Goal: Communication & Community: Answer question/provide support

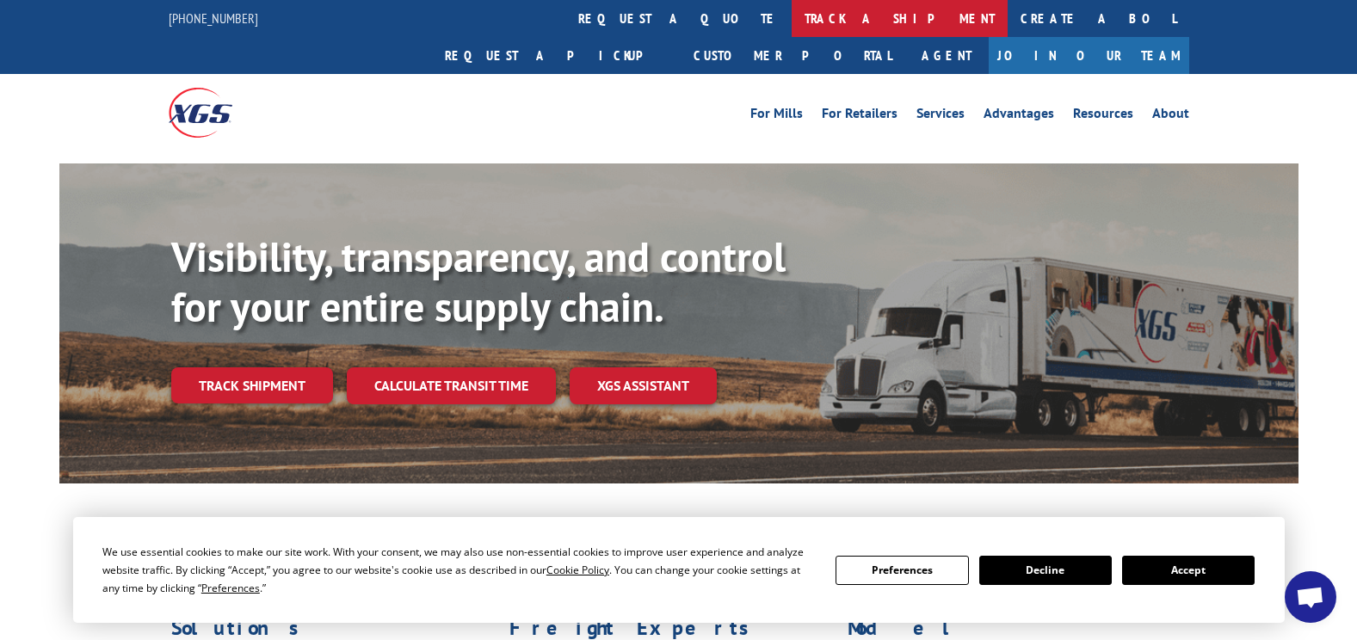
click at [792, 9] on link "track a shipment" at bounding box center [900, 18] width 216 height 37
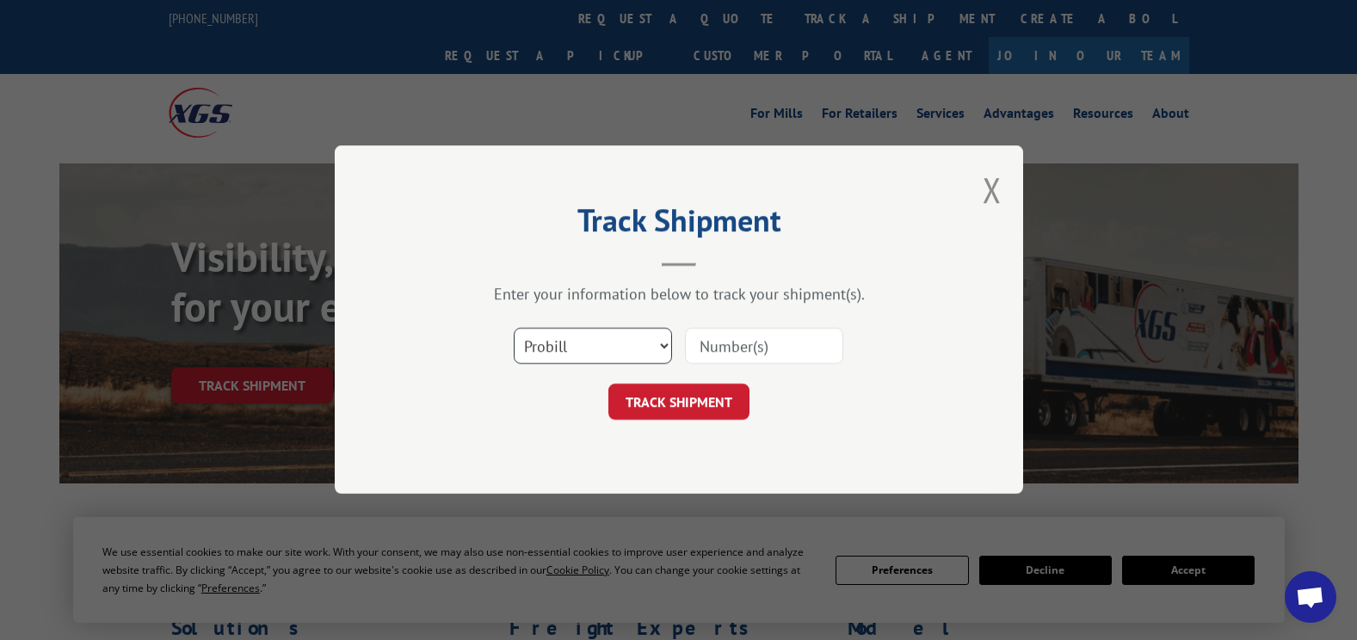
click at [526, 354] on select "Select category... Probill BOL PO" at bounding box center [593, 347] width 158 height 36
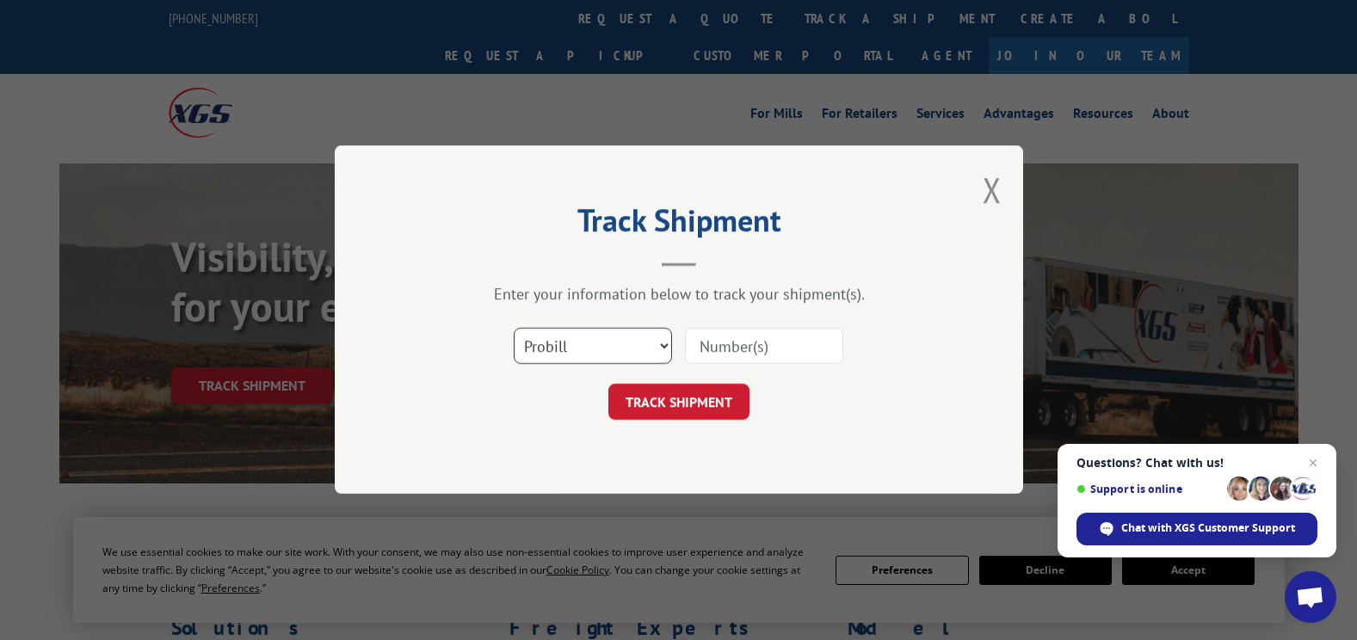
select select "bol"
click at [514, 329] on select "Select category... Probill BOL PO" at bounding box center [593, 347] width 158 height 36
click at [733, 358] on input at bounding box center [764, 347] width 158 height 36
type input "5530768"
click button "TRACK SHIPMENT" at bounding box center [679, 403] width 141 height 36
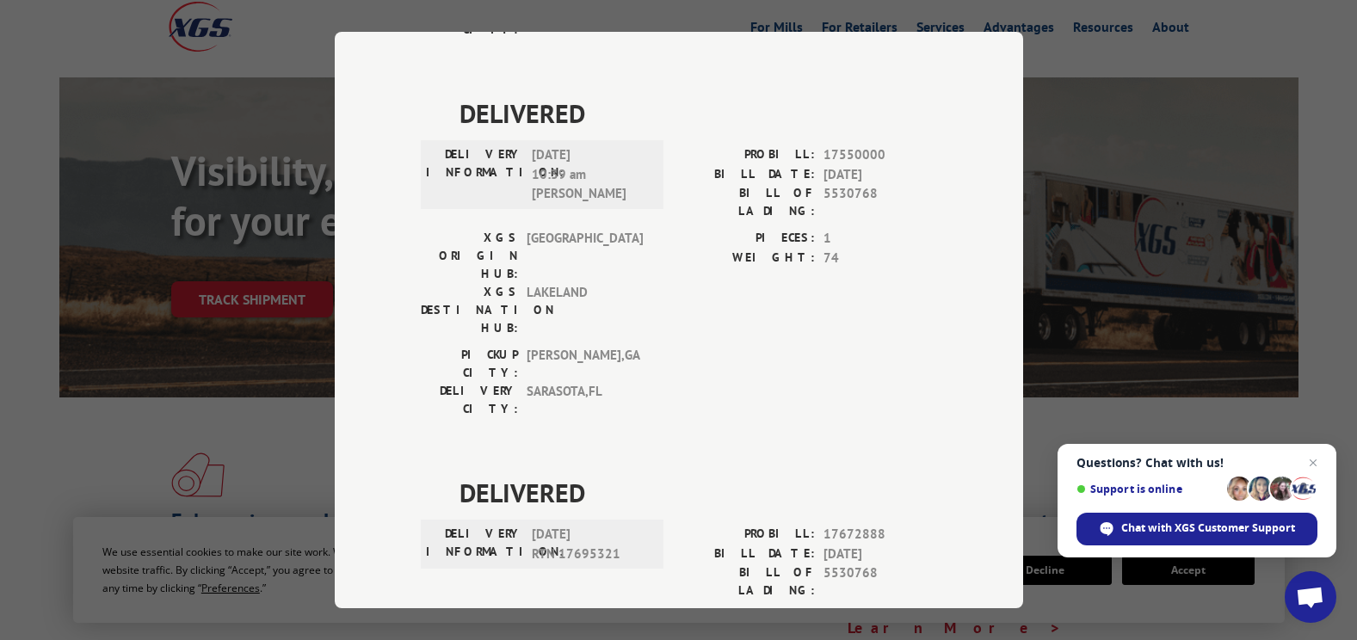
scroll to position [470, 0]
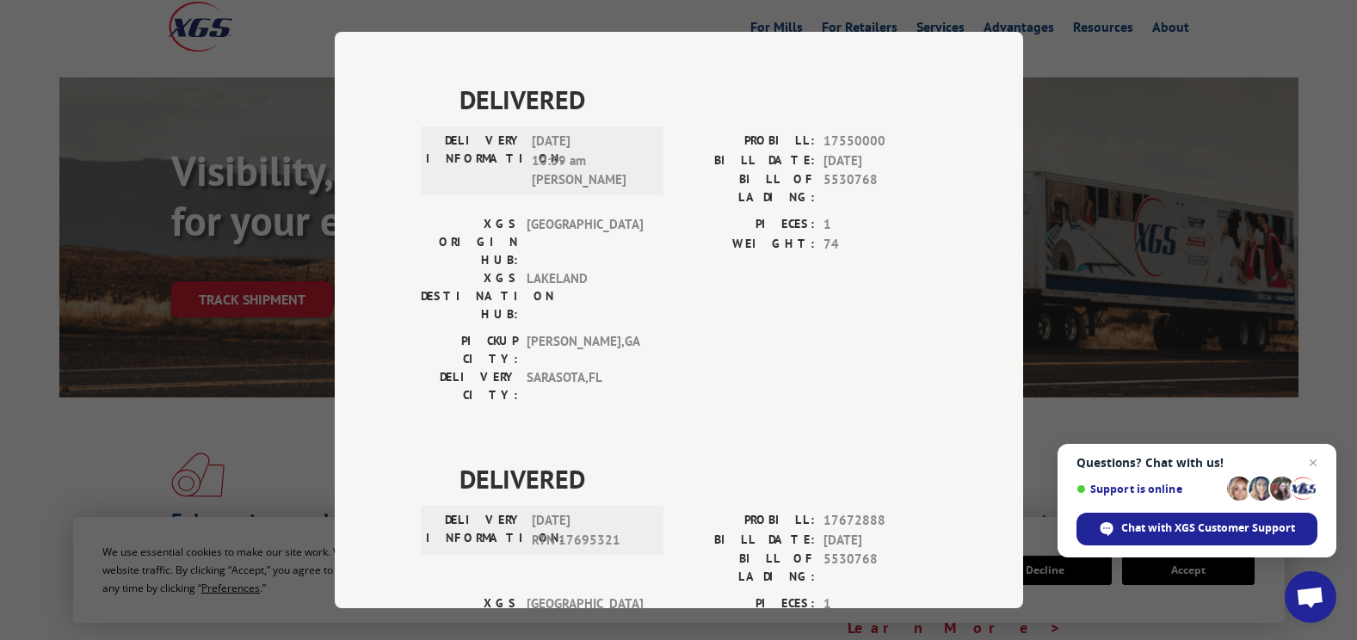
click at [830, 511] on span "17672888" at bounding box center [881, 521] width 114 height 20
drag, startPoint x: 819, startPoint y: 321, endPoint x: 887, endPoint y: 321, distance: 68.0
click at [887, 511] on span "17672888" at bounding box center [881, 521] width 114 height 20
copy span "17672888"
click at [1184, 202] on div "Track Shipment DELIVERED DELIVERY INFORMATION: PROBILL: 9910623 BILL DATE: [DAT…" at bounding box center [678, 320] width 1357 height 640
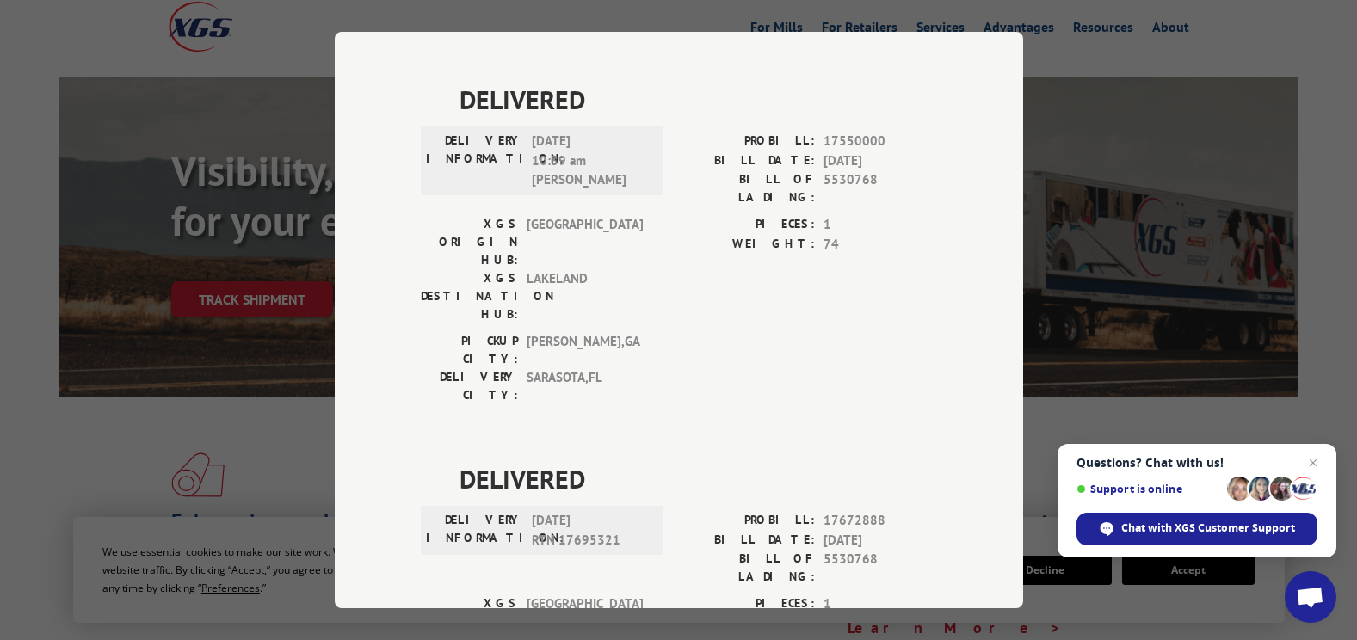
click at [1075, 54] on div "Track Shipment DELIVERED DELIVERY INFORMATION: PROBILL: 9910623 BILL DATE: [DAT…" at bounding box center [678, 320] width 1357 height 640
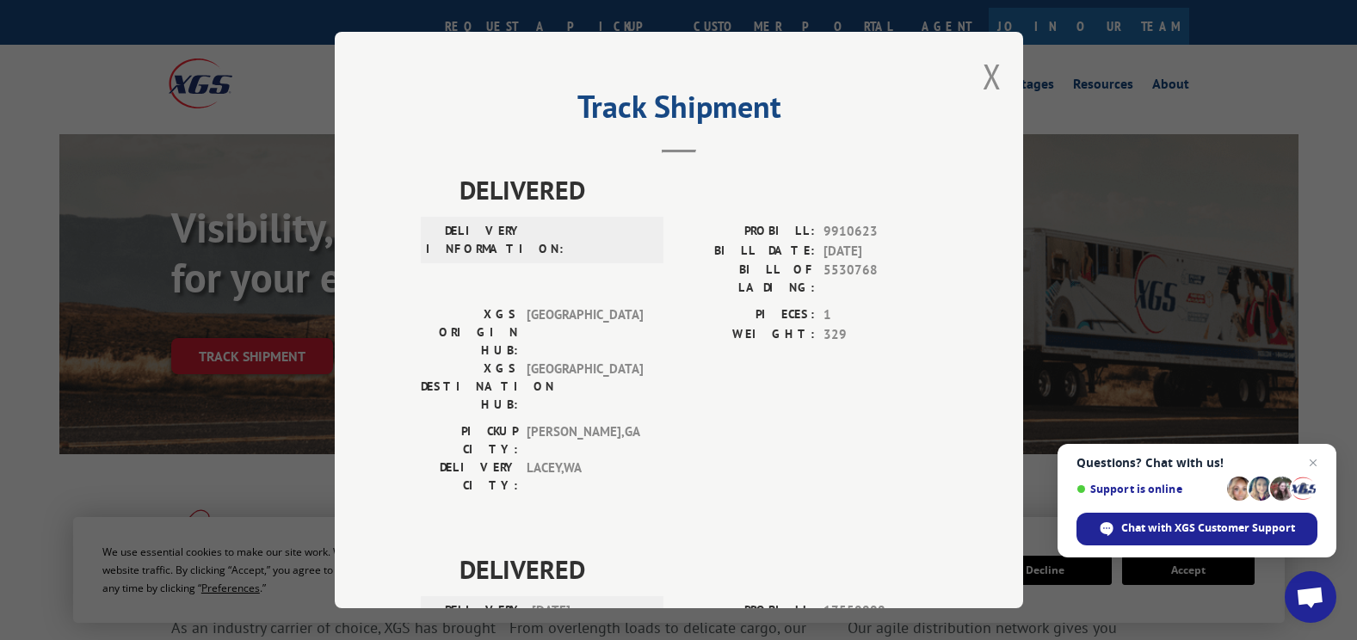
scroll to position [0, 0]
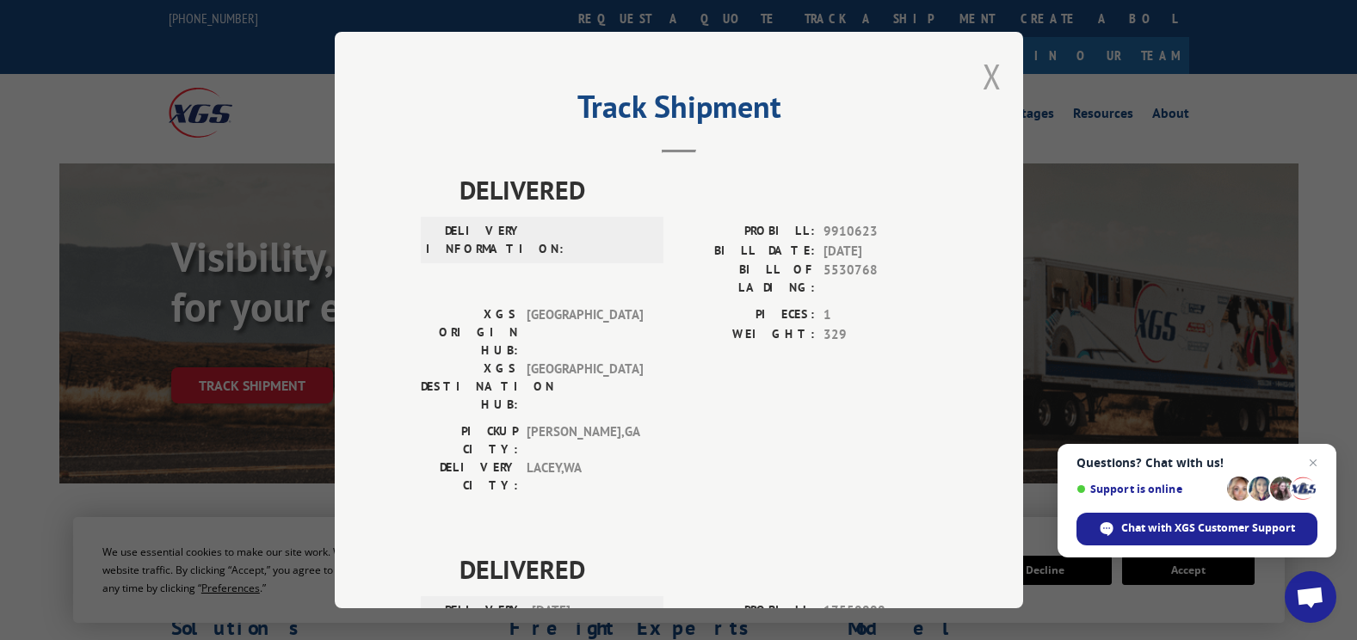
click at [990, 81] on button "Close modal" at bounding box center [992, 76] width 19 height 46
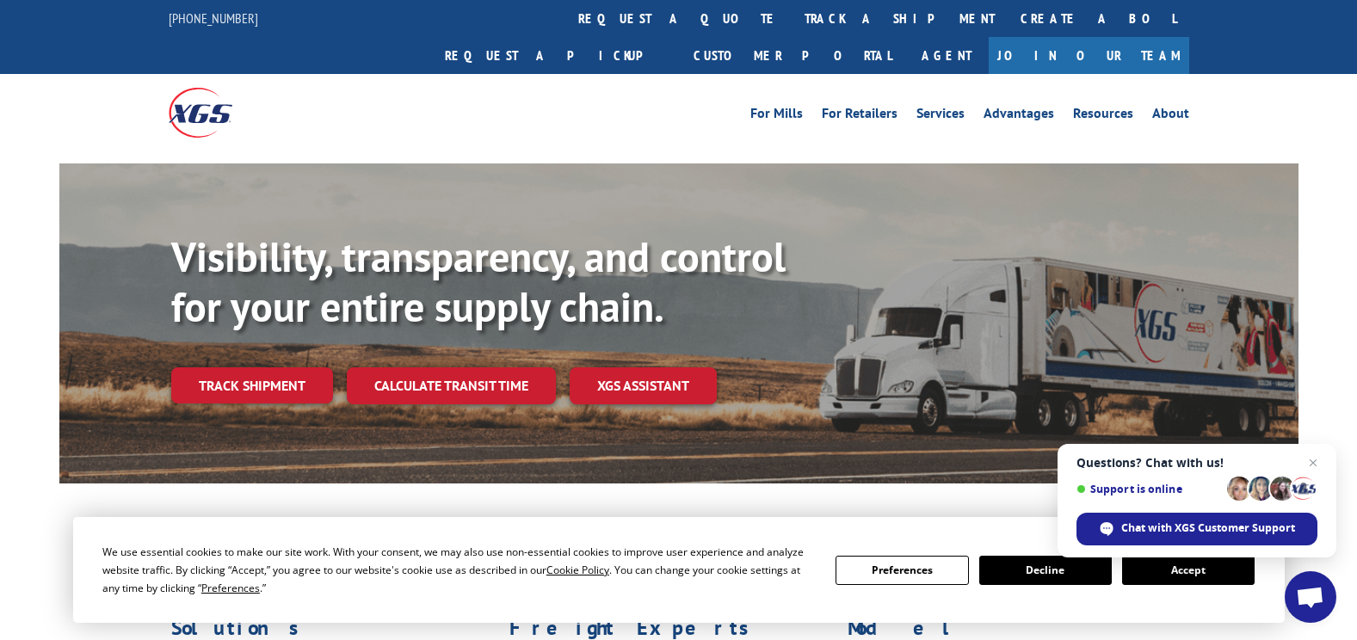
drag, startPoint x: 618, startPoint y: 20, endPoint x: 621, endPoint y: 31, distance: 11.7
click at [792, 20] on link "track a shipment" at bounding box center [900, 18] width 216 height 37
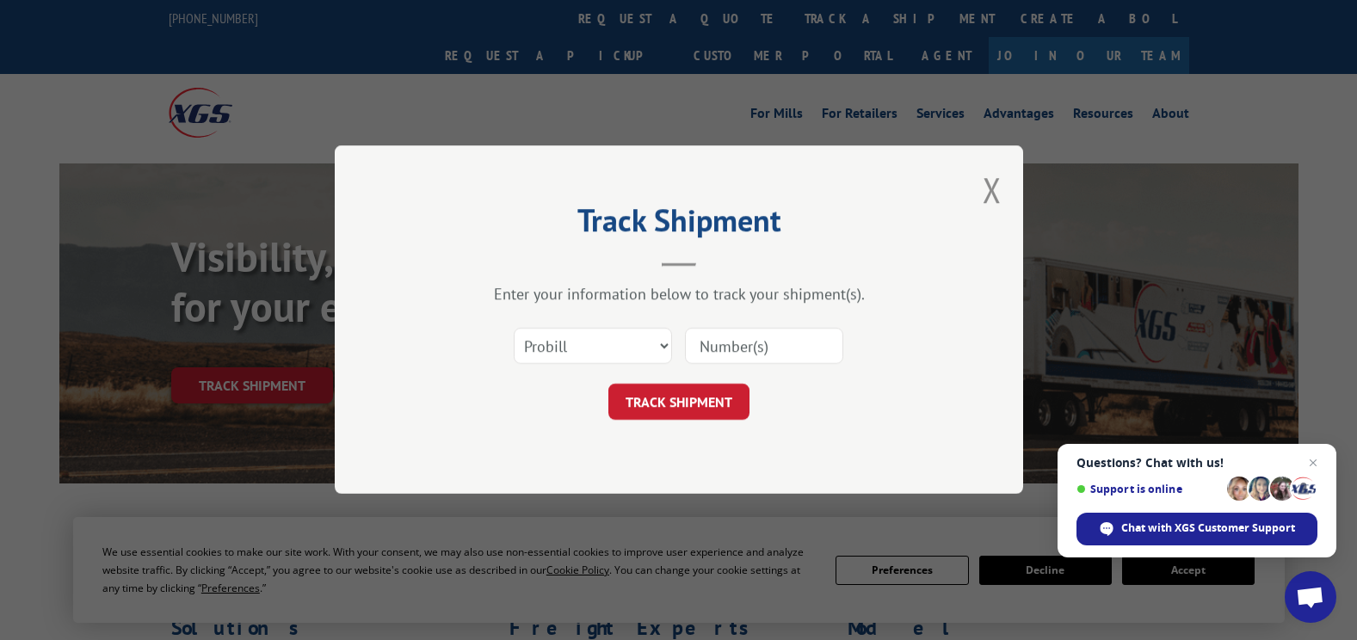
click at [724, 349] on input at bounding box center [764, 347] width 158 height 36
paste input "17672888"
type input "17672888"
click button "TRACK SHIPMENT" at bounding box center [679, 403] width 141 height 36
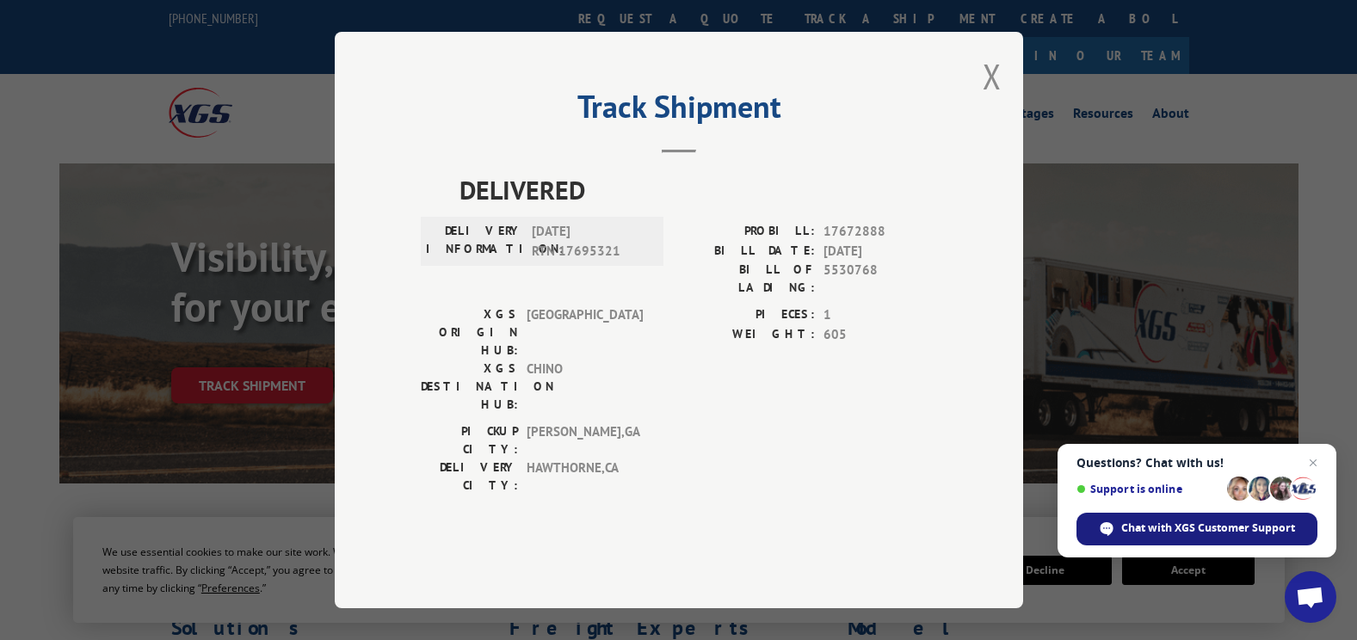
click at [1256, 532] on span "Chat with XGS Customer Support" at bounding box center [1209, 528] width 174 height 15
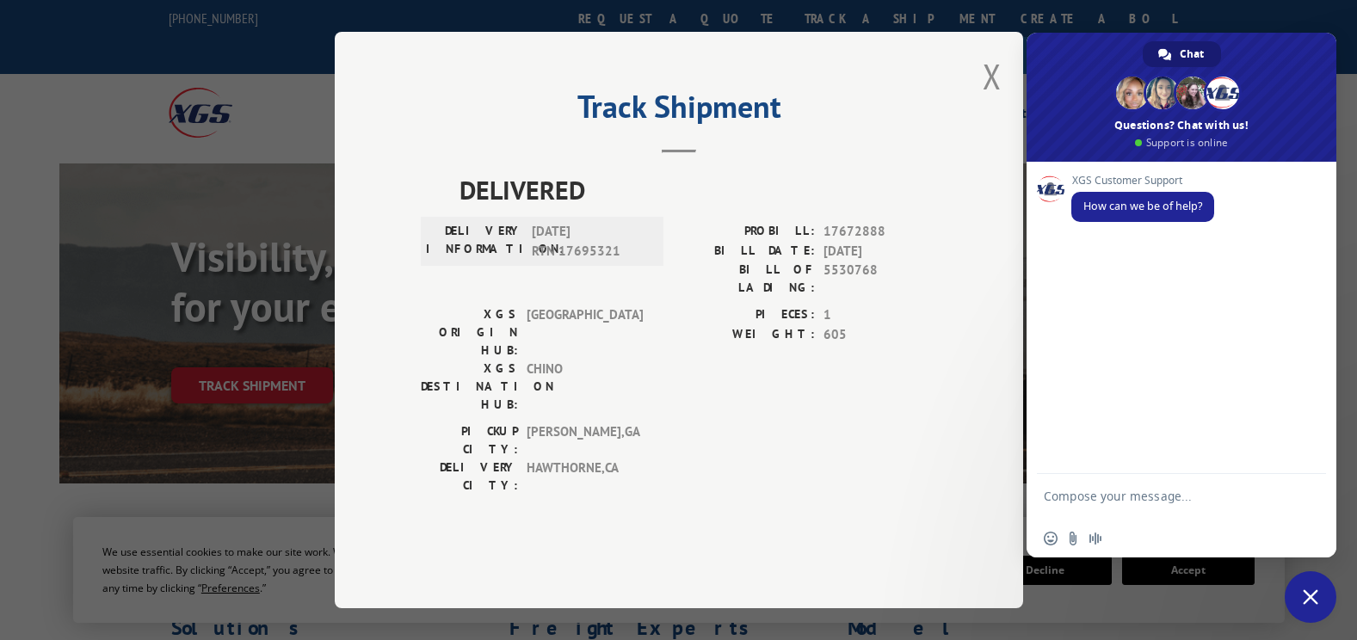
click at [1126, 493] on textarea "Compose your message..." at bounding box center [1163, 504] width 238 height 31
click at [1169, 496] on textarea "good afternoon, can" at bounding box center [1163, 499] width 238 height 15
type textarea "good afternoon, can you please provide a POD for pro#17672888"
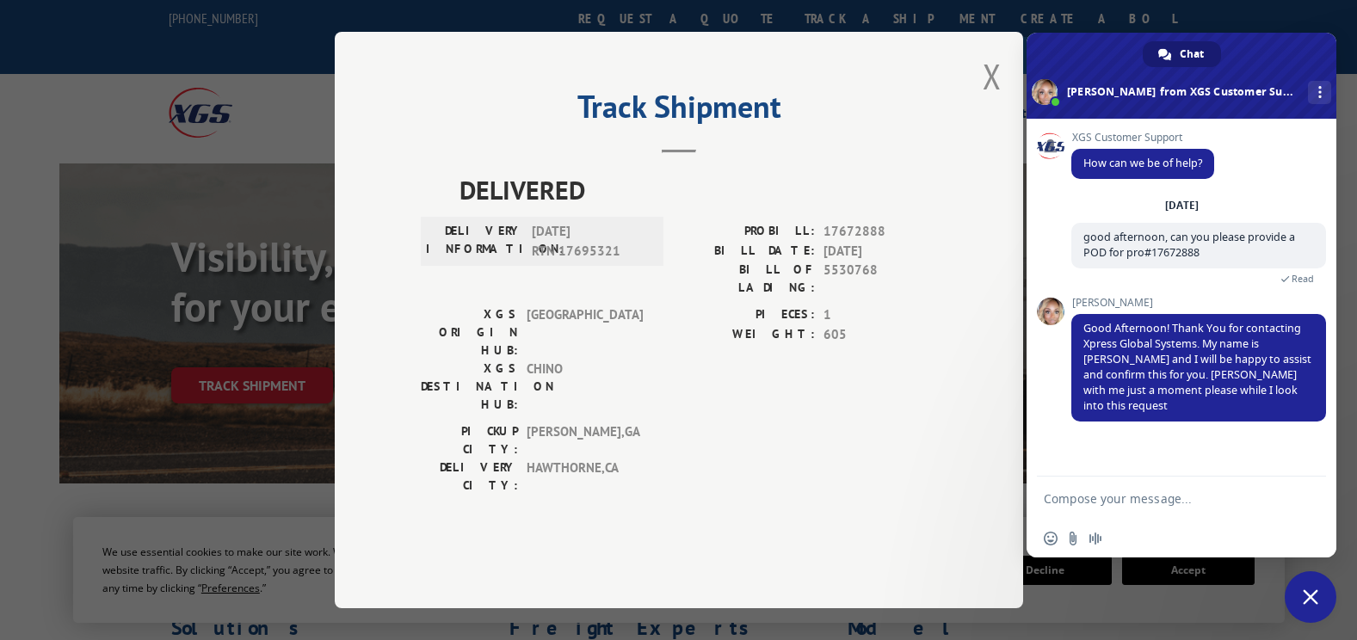
click at [1203, 505] on textarea "Compose your message..." at bounding box center [1163, 499] width 238 height 15
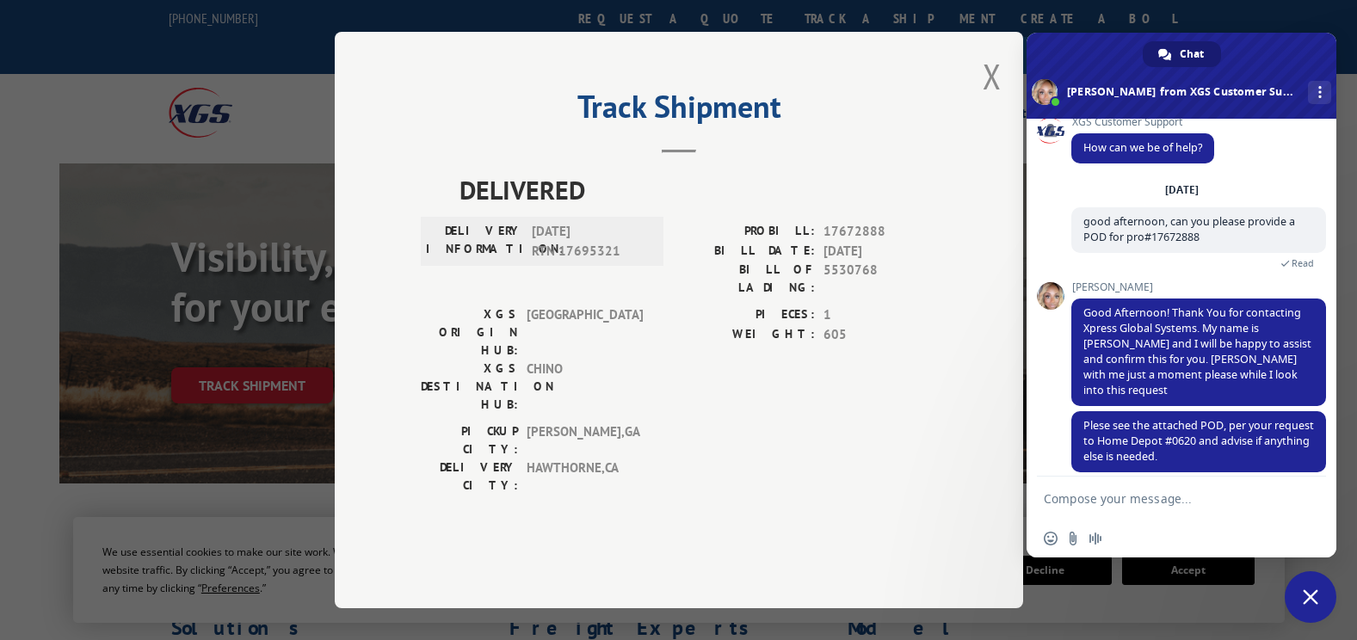
scroll to position [59, 0]
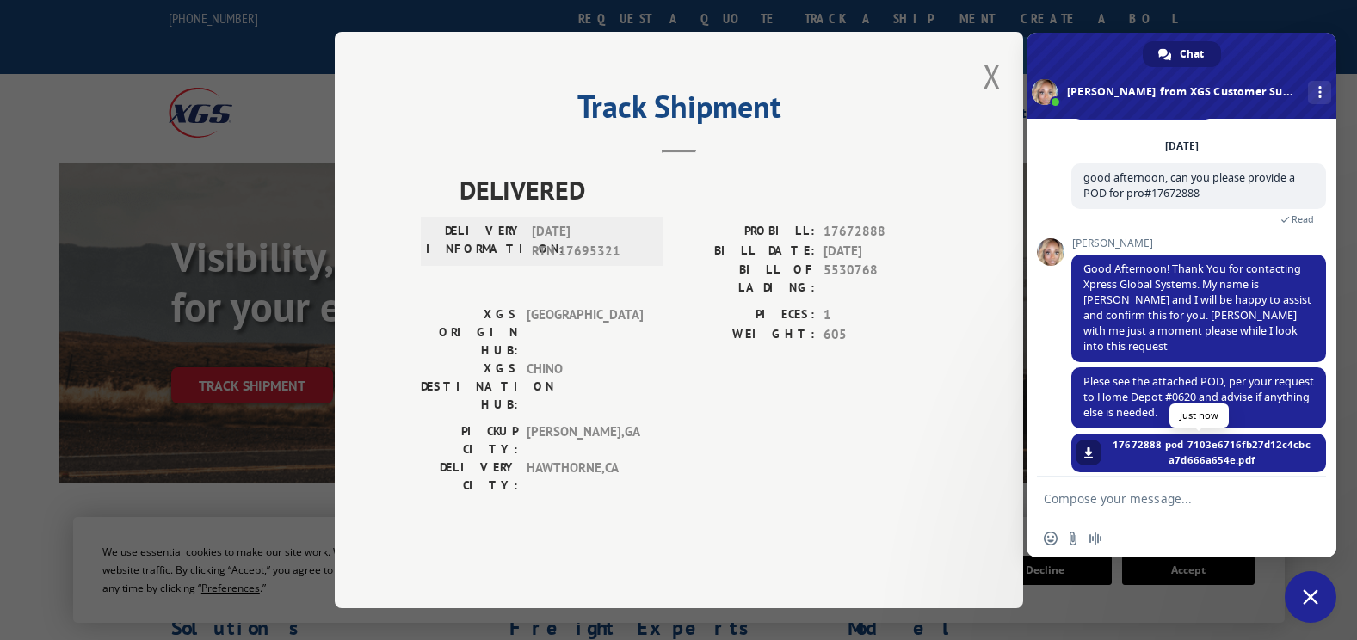
click at [1091, 448] on span at bounding box center [1089, 453] width 10 height 10
click at [1145, 503] on textarea "Compose your message..." at bounding box center [1163, 499] width 238 height 15
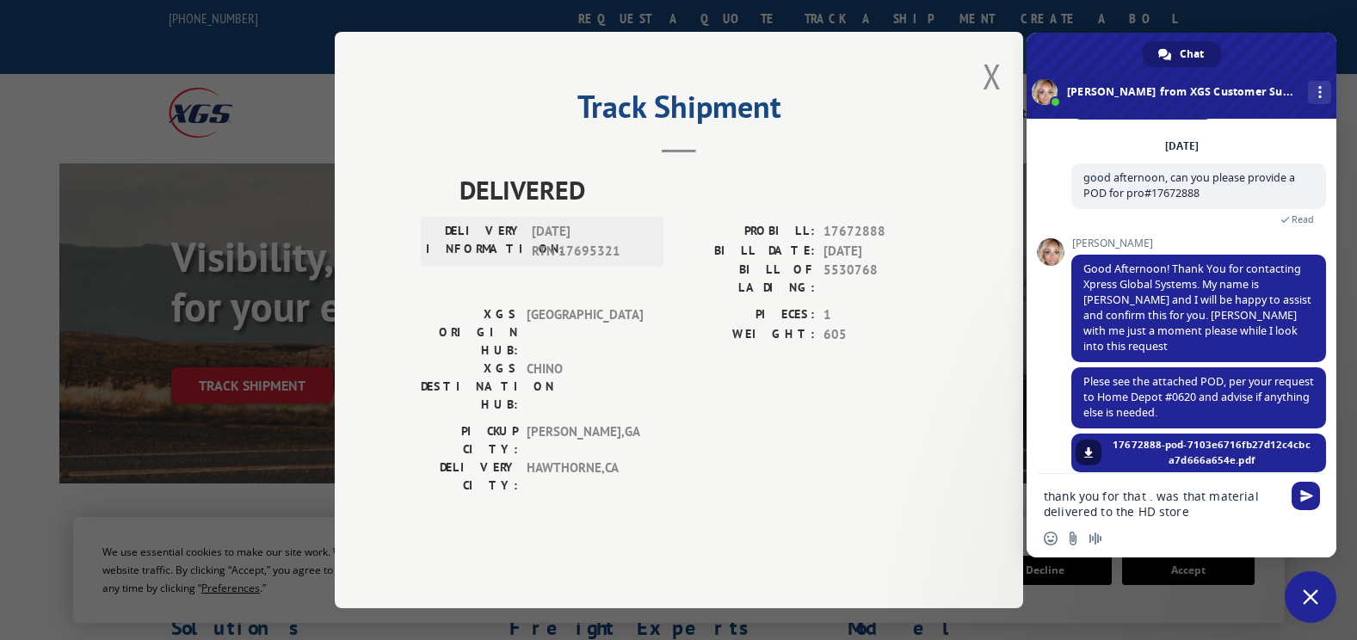
click at [1184, 503] on textarea "thank you for that . was that material delivered to the HD store" at bounding box center [1163, 504] width 238 height 31
click at [1239, 504] on textarea "thank you for that . can you confirm that material delivered to the HD store" at bounding box center [1163, 504] width 238 height 31
click at [1232, 515] on textarea "thank you for that . can you confirm that material delivered to the HD store" at bounding box center [1163, 504] width 238 height 31
click at [1258, 515] on textarea "thank you for that . can you confirm that material delivered to the HD store" at bounding box center [1163, 504] width 238 height 31
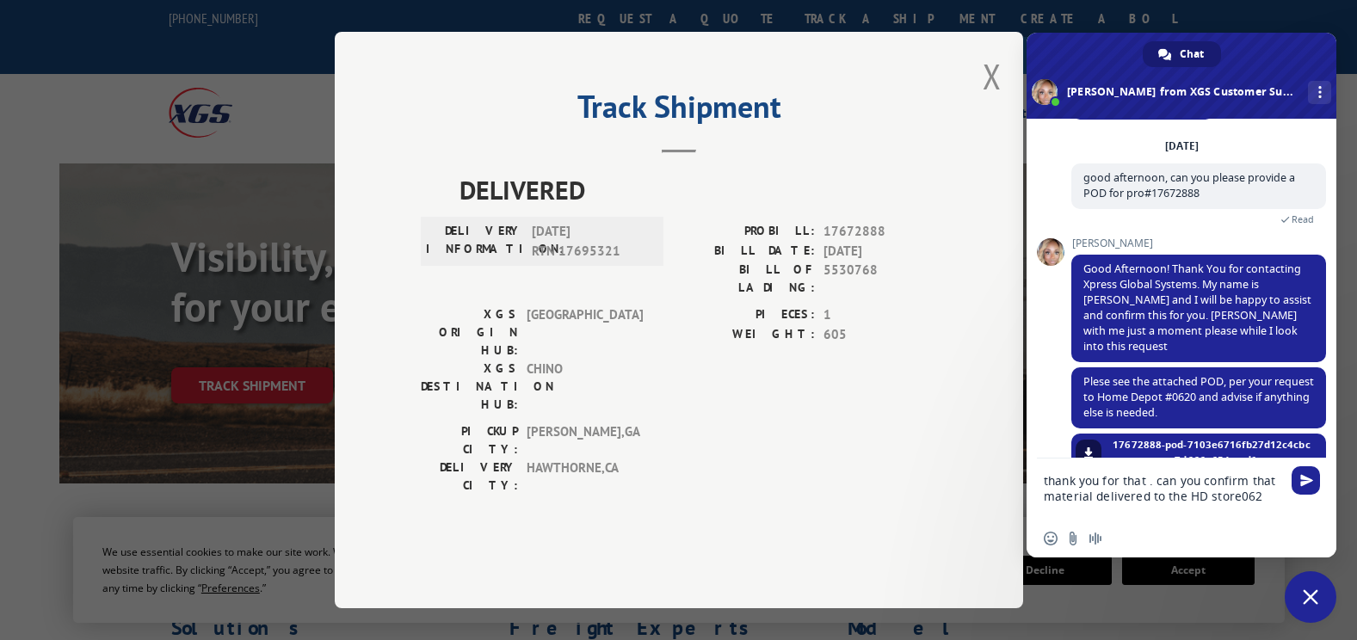
type textarea "thank you for that . can you confirm that material delivered to the HD store0620"
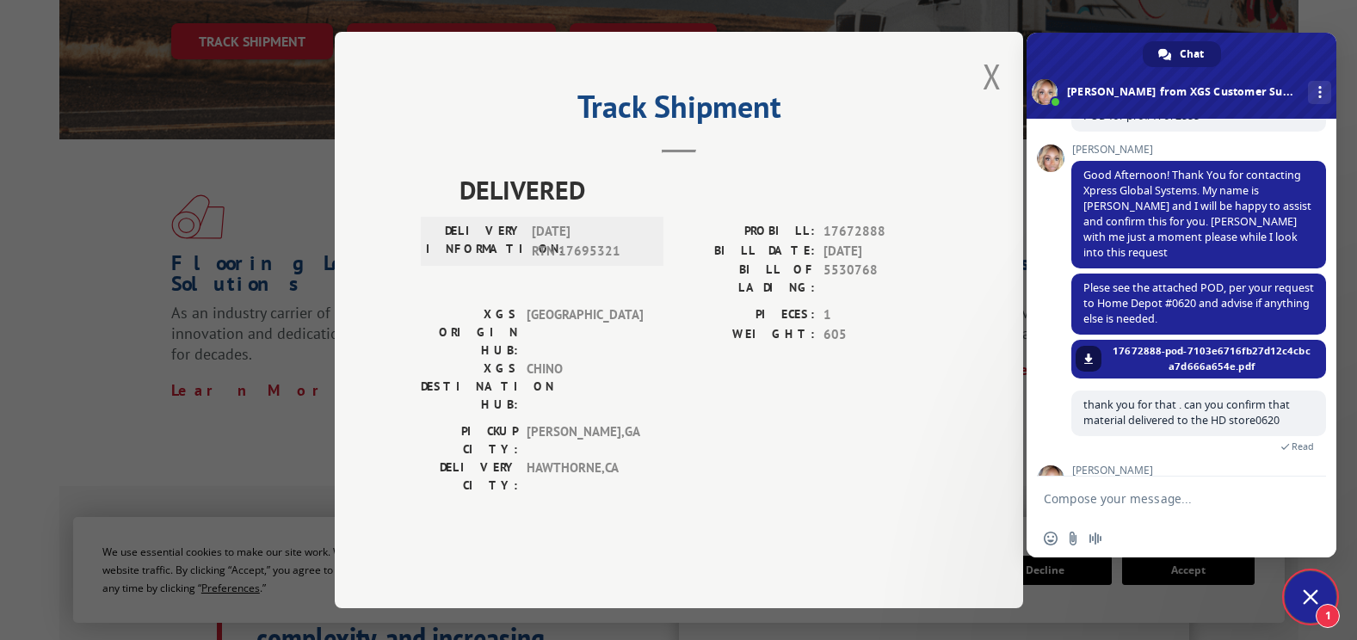
scroll to position [223, 0]
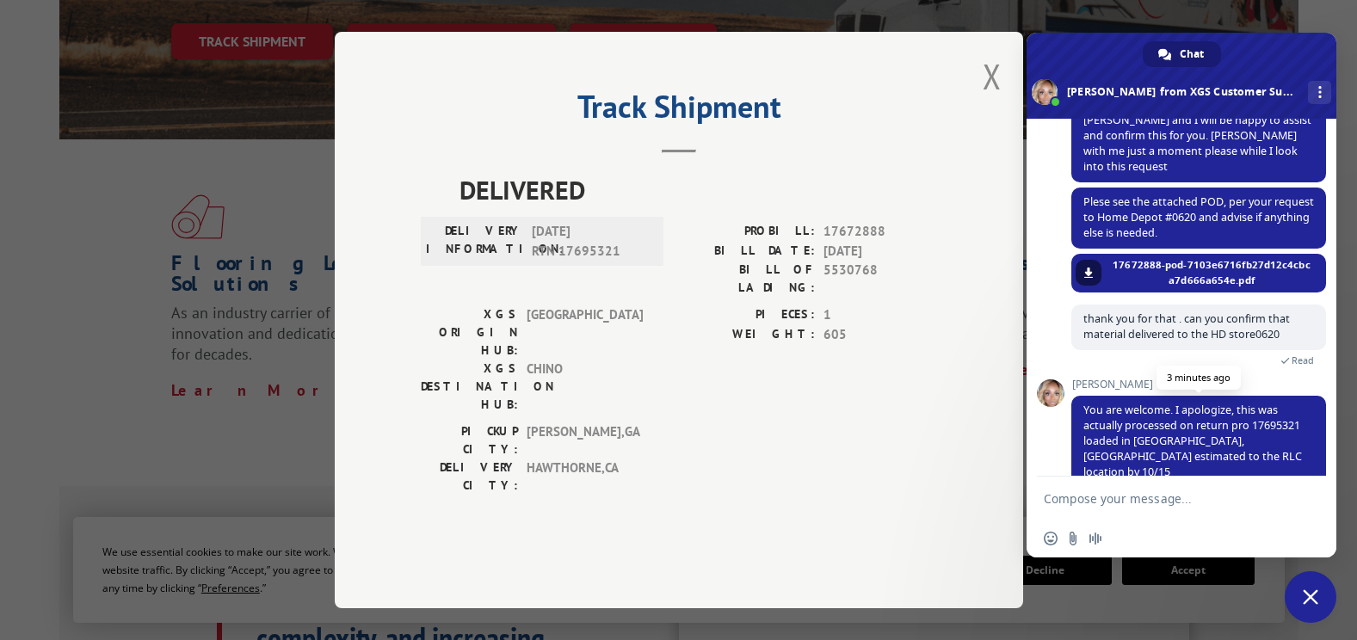
click at [1259, 413] on span "You are welcome. I apologize, this was actually processed on return pro 1769532…" at bounding box center [1193, 441] width 219 height 77
drag, startPoint x: 1259, startPoint y: 413, endPoint x: 1256, endPoint y: 435, distance: 21.8
click at [1256, 435] on span "You are welcome. I apologize, this was actually processed on return pro 1769532…" at bounding box center [1199, 442] width 255 height 92
drag, startPoint x: 1241, startPoint y: 410, endPoint x: 1288, endPoint y: 405, distance: 46.7
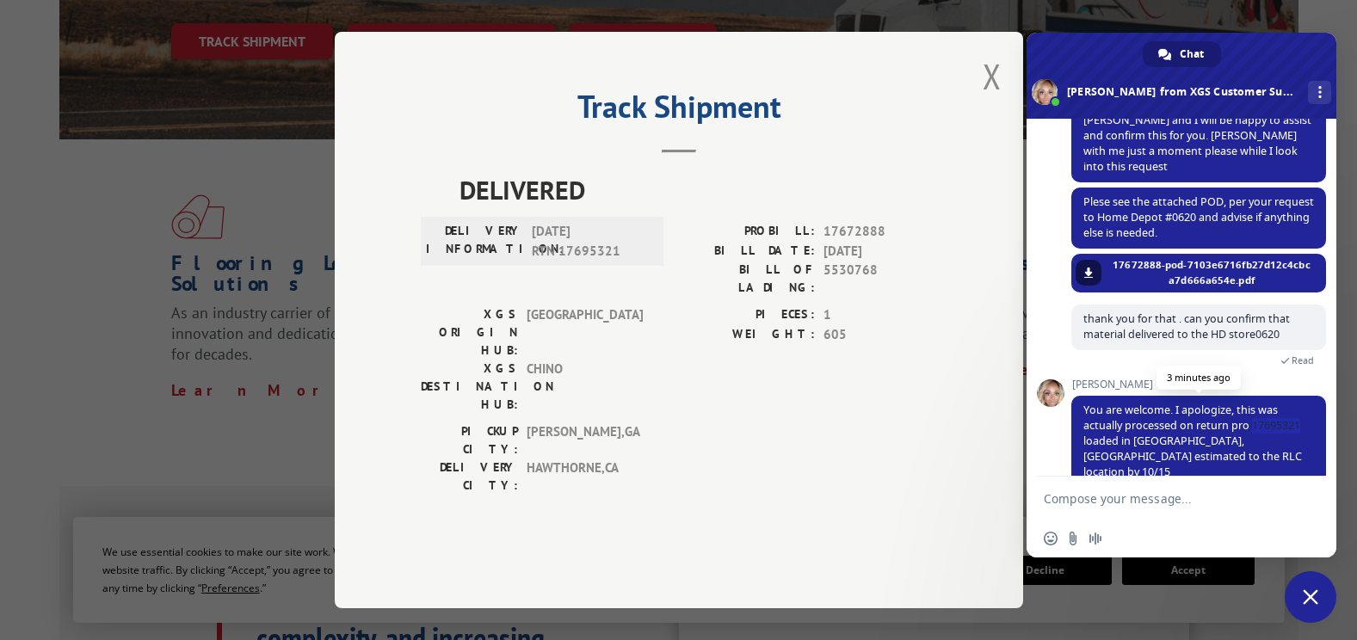
click at [1288, 405] on span "You are welcome. I apologize, this was actually processed on return pro 1769532…" at bounding box center [1193, 441] width 219 height 77
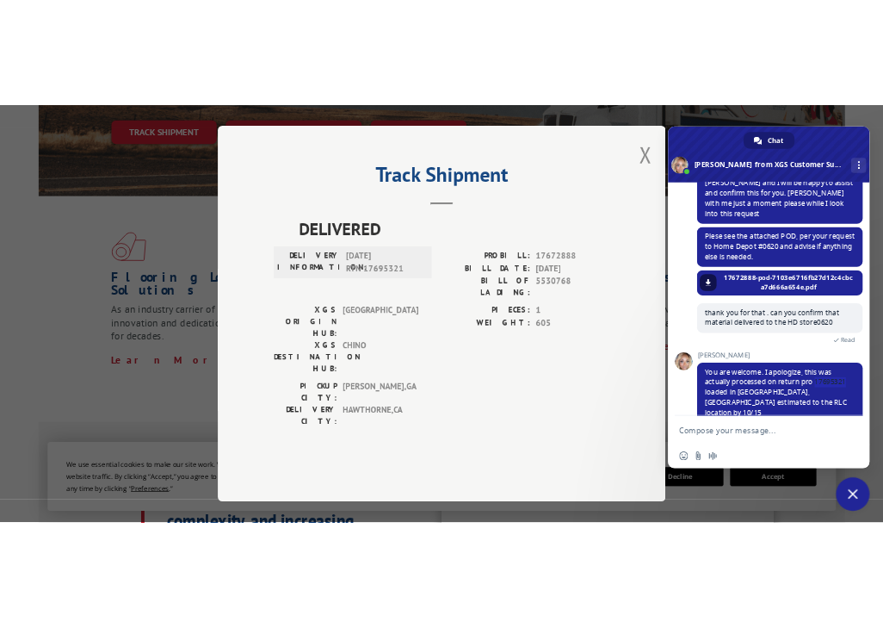
scroll to position [375, 0]
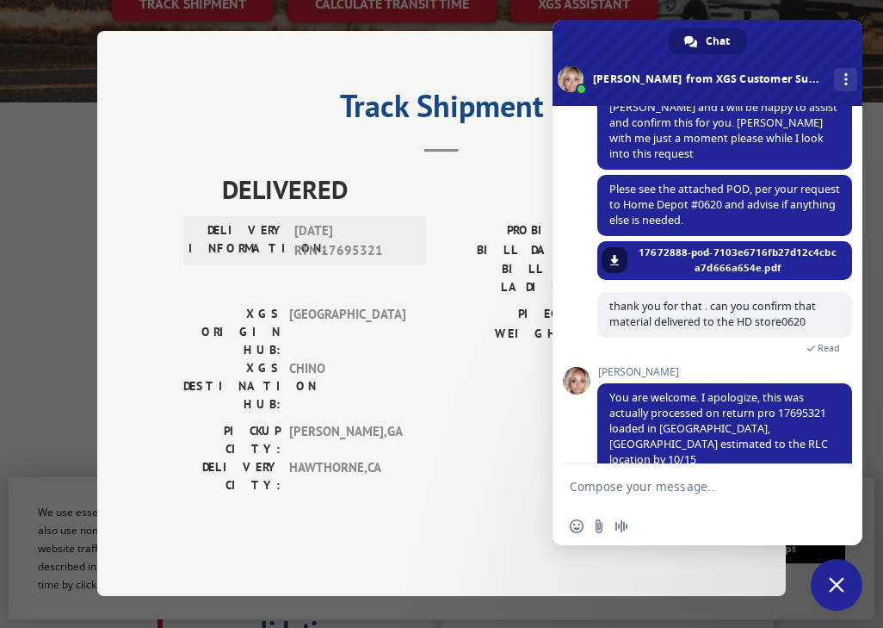
click at [736, 480] on textarea "Compose your message..." at bounding box center [689, 486] width 238 height 15
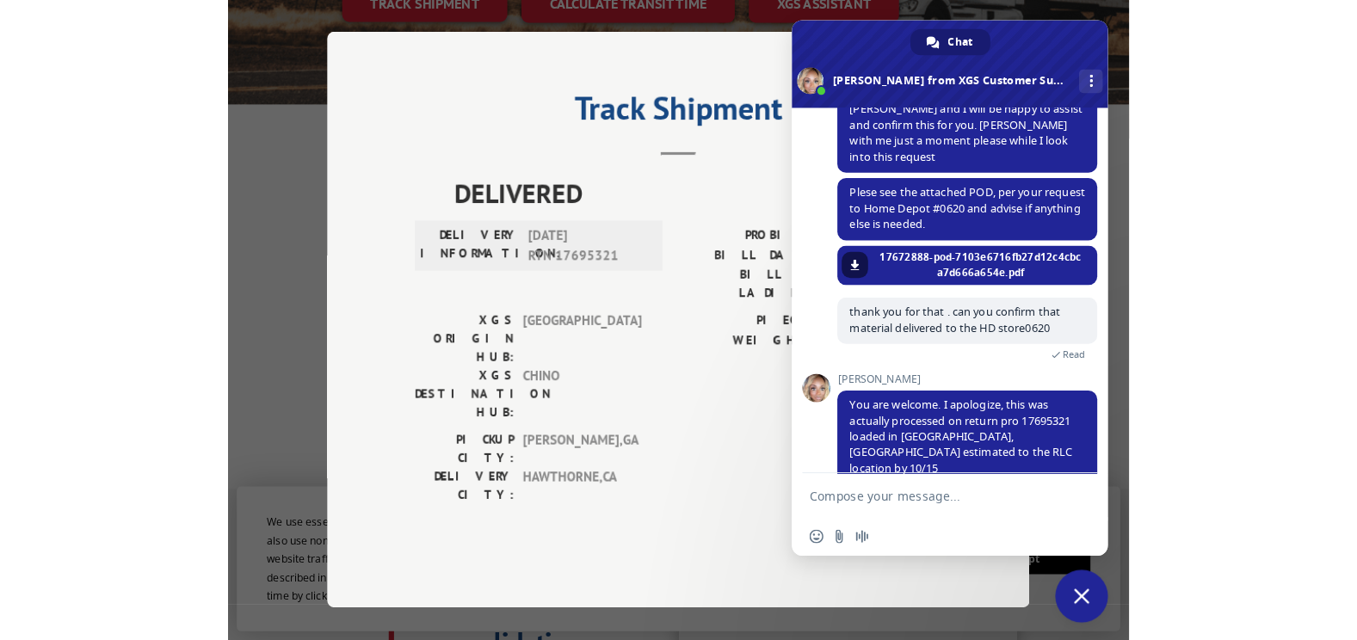
scroll to position [344, 0]
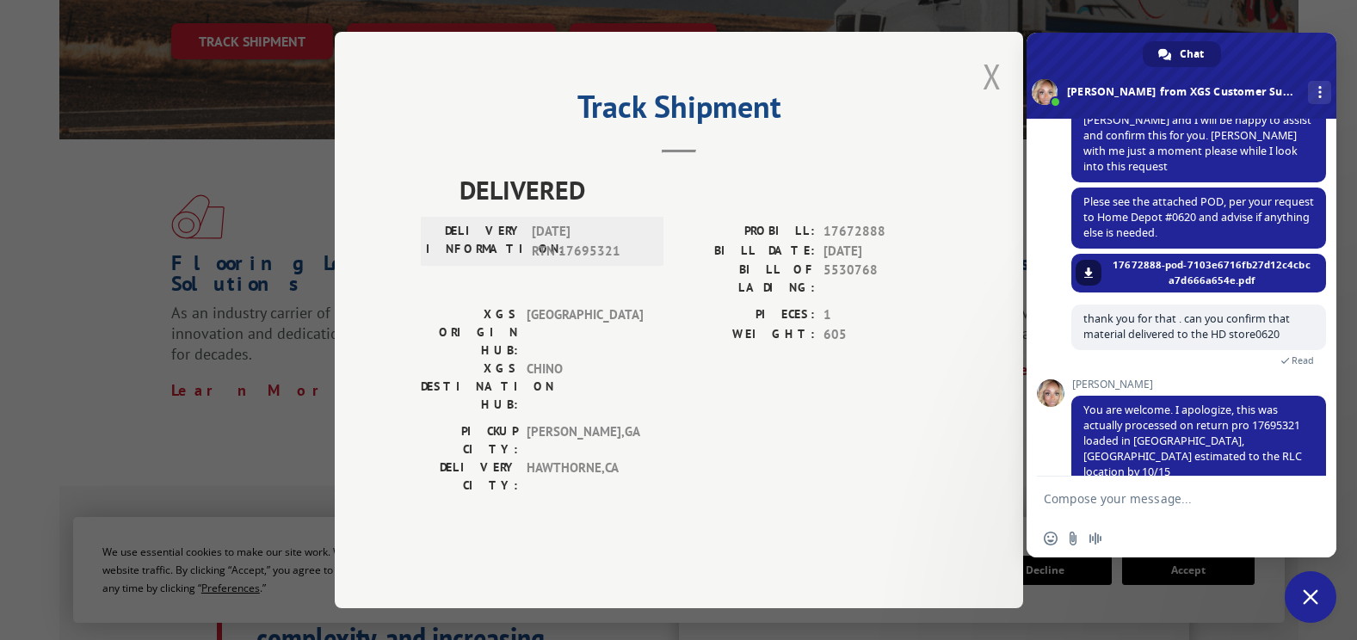
click at [984, 99] on button "Close modal" at bounding box center [992, 76] width 19 height 46
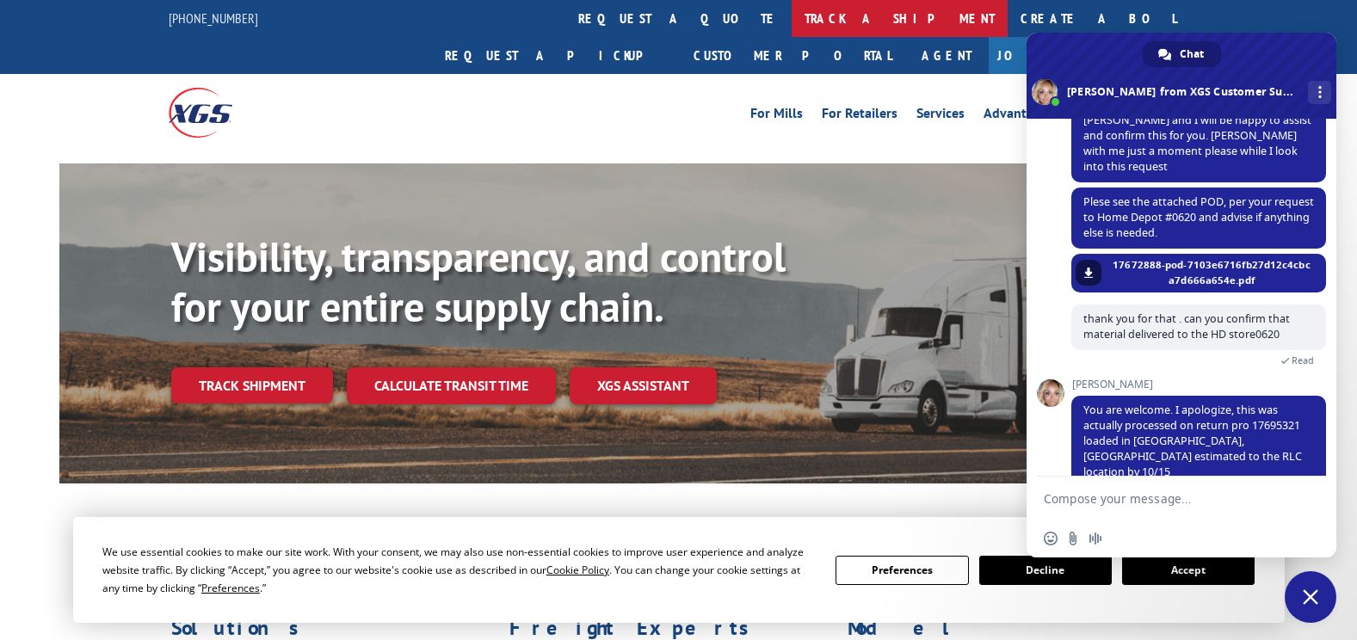
click at [792, 31] on link "track a shipment" at bounding box center [900, 18] width 216 height 37
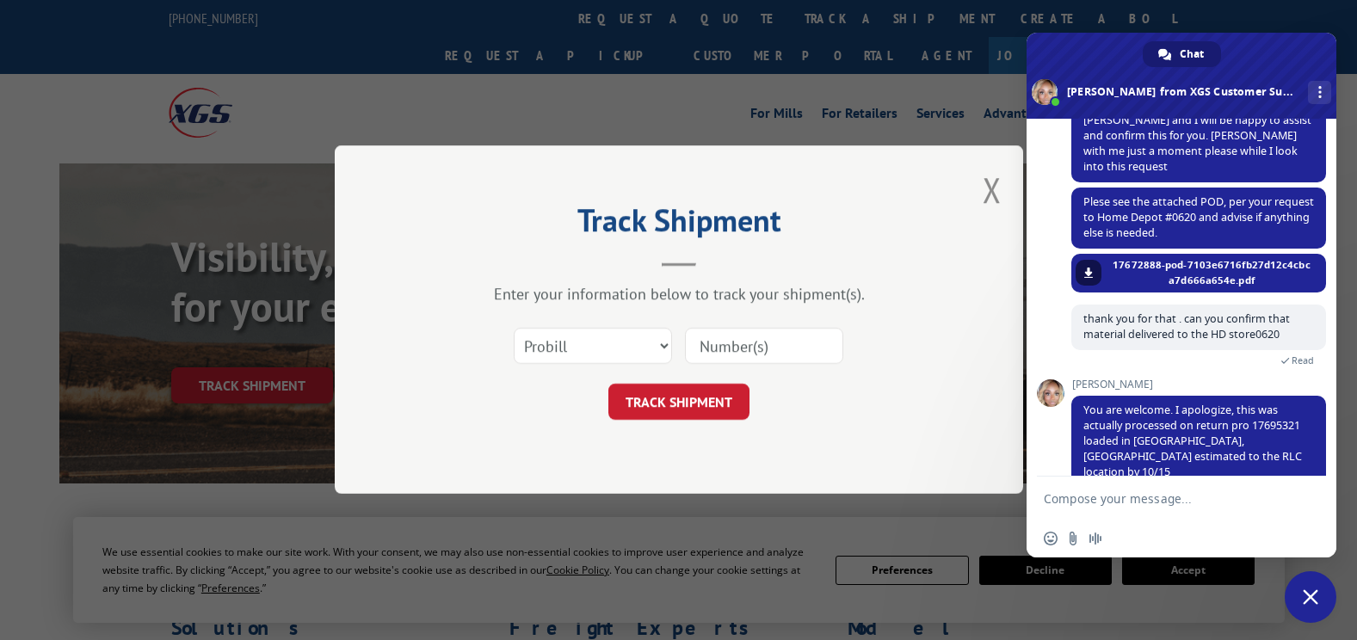
click at [780, 355] on input at bounding box center [764, 347] width 158 height 36
type input "17695321"
click button "TRACK SHIPMENT" at bounding box center [679, 403] width 141 height 36
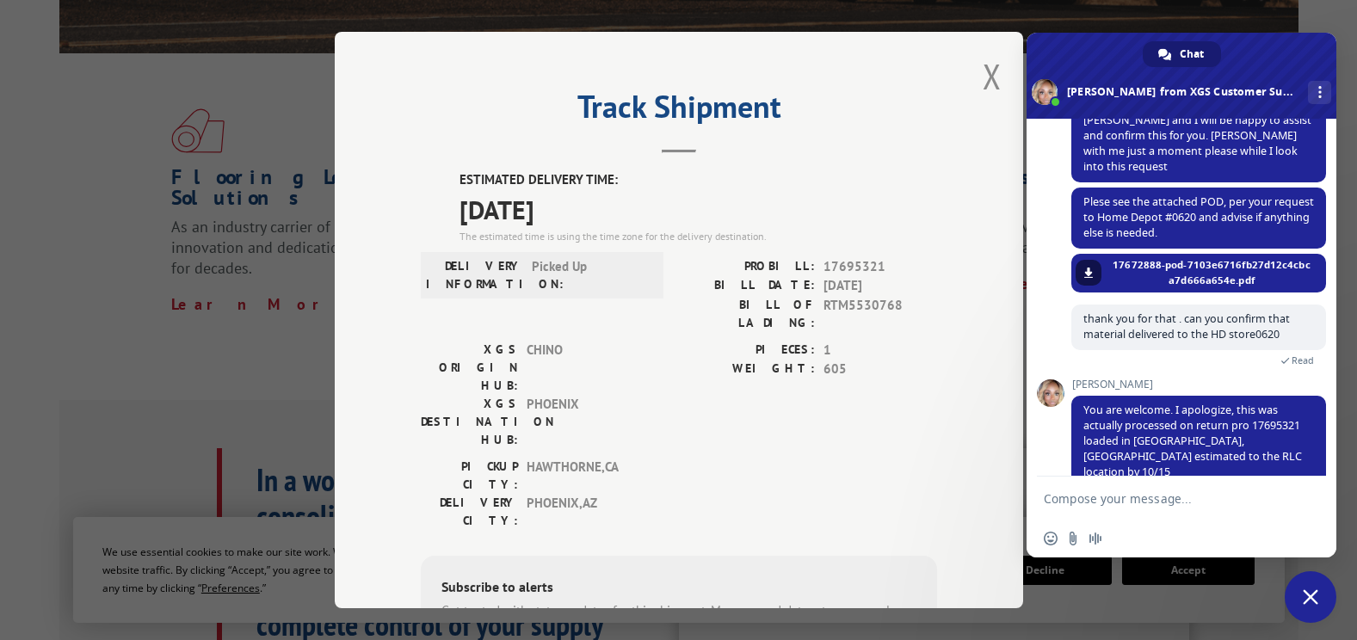
click at [589, 395] on span "PHOENIX" at bounding box center [585, 422] width 116 height 54
click at [281, 351] on div "Track Shipment ESTIMATED DELIVERY TIME: [DATE] The estimated time is using the …" at bounding box center [678, 320] width 1357 height 640
click at [983, 79] on button "Close modal" at bounding box center [992, 76] width 19 height 46
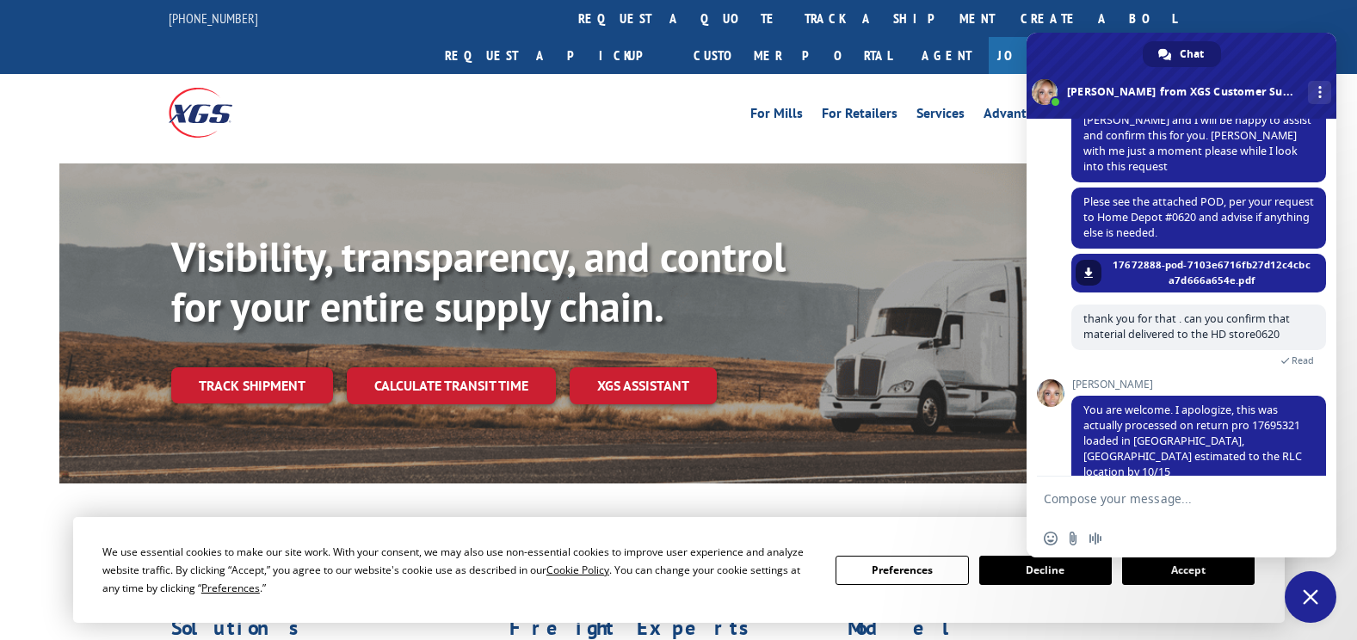
click at [1299, 13] on div "[PHONE_NUMBER] request a quote track a shipment Create a BOL Request a pickup C…" at bounding box center [678, 37] width 1357 height 74
click at [1301, 597] on span "Close chat" at bounding box center [1311, 598] width 52 height 52
